Goal: Task Accomplishment & Management: Manage account settings

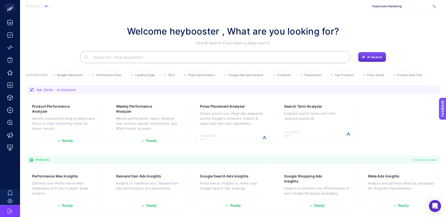
click at [376, 5] on span "heybooster Marketing" at bounding box center [401, 6] width 59 height 4
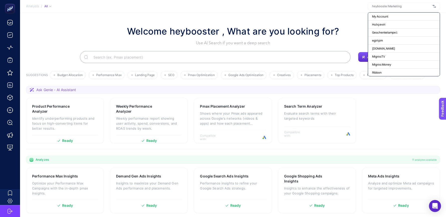
click at [376, 5] on input "text" at bounding box center [401, 6] width 59 height 4
type input "[URL][DOMAIN_NAME]"
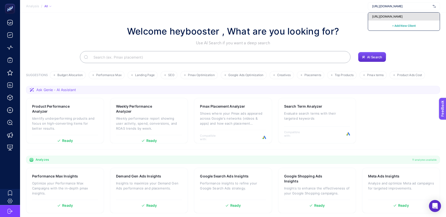
click at [402, 15] on span "[URL][DOMAIN_NAME]" at bounding box center [387, 17] width 31 height 4
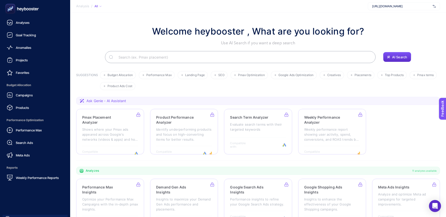
scroll to position [26, 0]
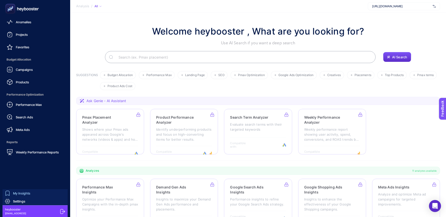
click at [22, 193] on span "My Insights" at bounding box center [21, 193] width 17 height 4
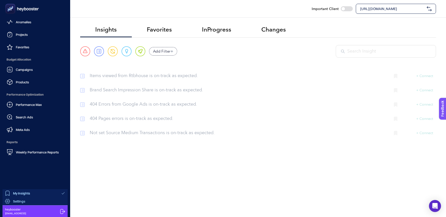
click at [20, 203] on div "Settings" at bounding box center [15, 201] width 20 height 5
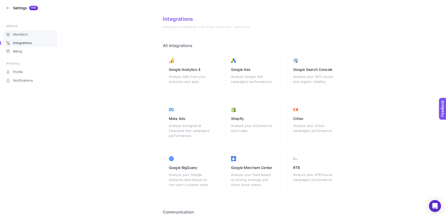
click at [33, 33] on link "Members" at bounding box center [30, 35] width 54 height 8
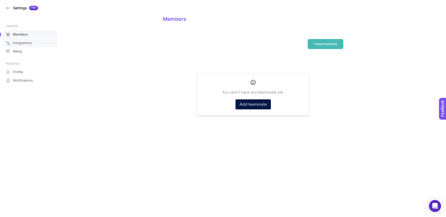
click at [31, 42] on span "Integrations" at bounding box center [22, 43] width 19 height 4
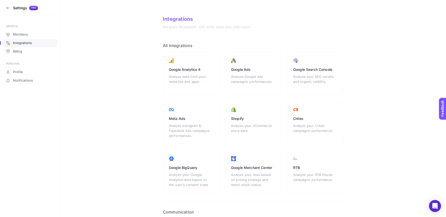
click at [9, 8] on icon at bounding box center [8, 8] width 4 height 4
